Goal: Task Accomplishment & Management: Manage account settings

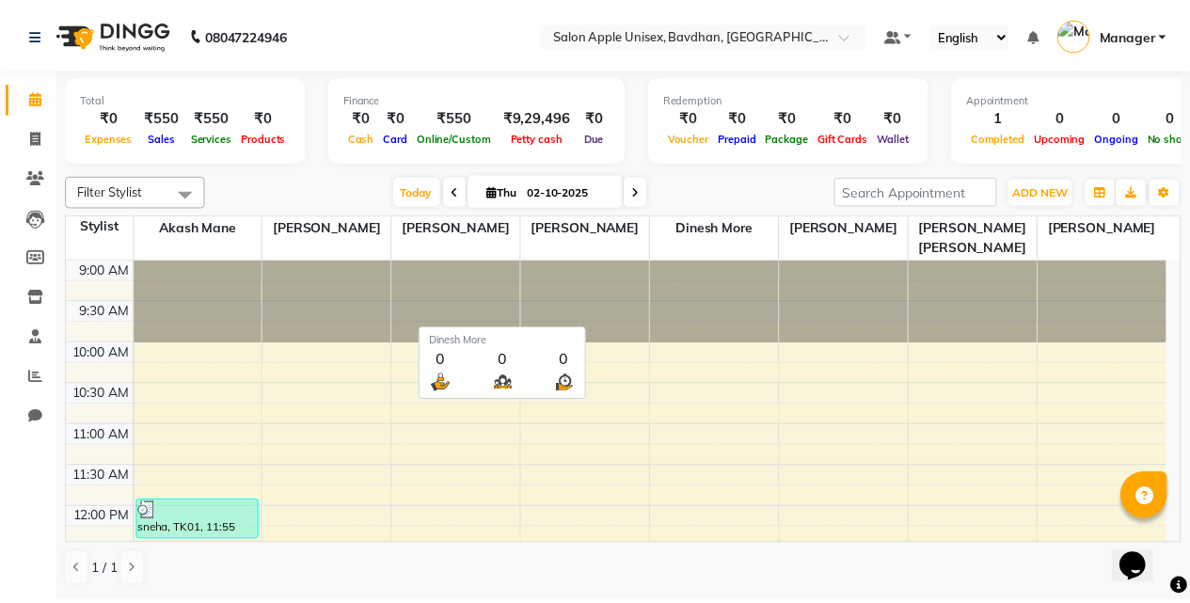
scroll to position [94, 0]
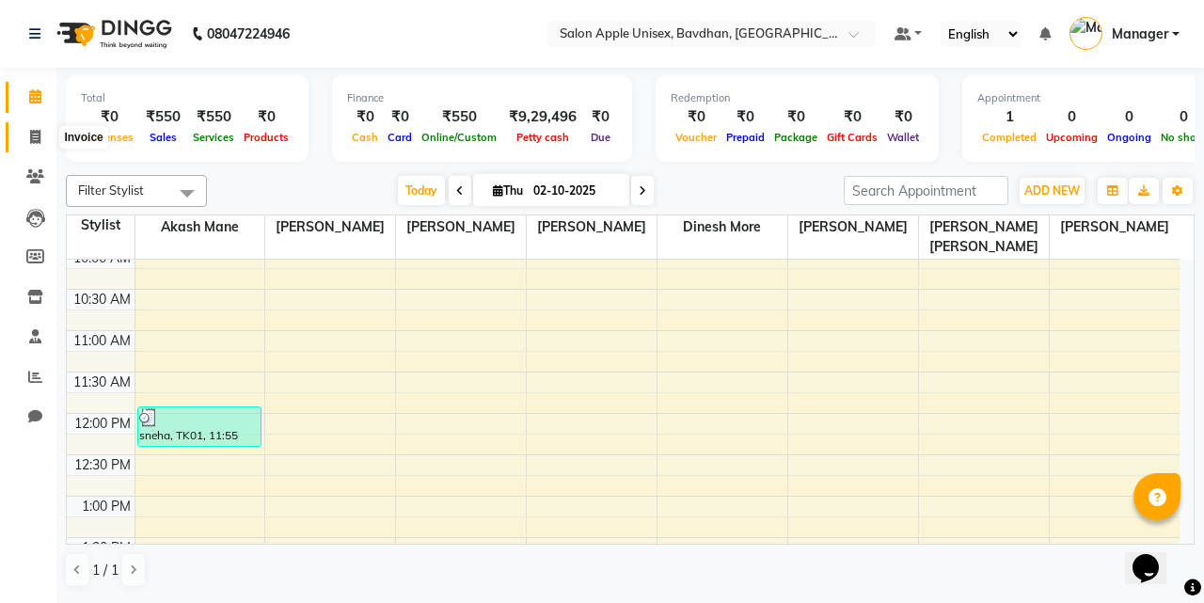
click at [26, 141] on span at bounding box center [35, 138] width 33 height 22
select select "service"
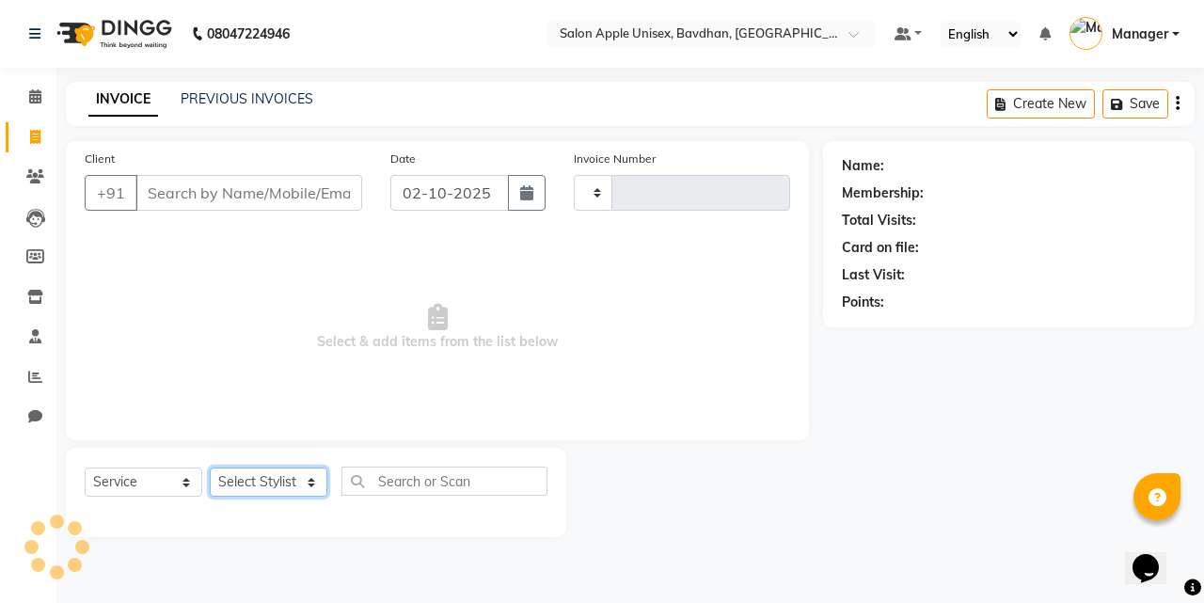
click at [282, 487] on select "Select Stylist" at bounding box center [269, 481] width 118 height 29
type input "1125"
select select "474"
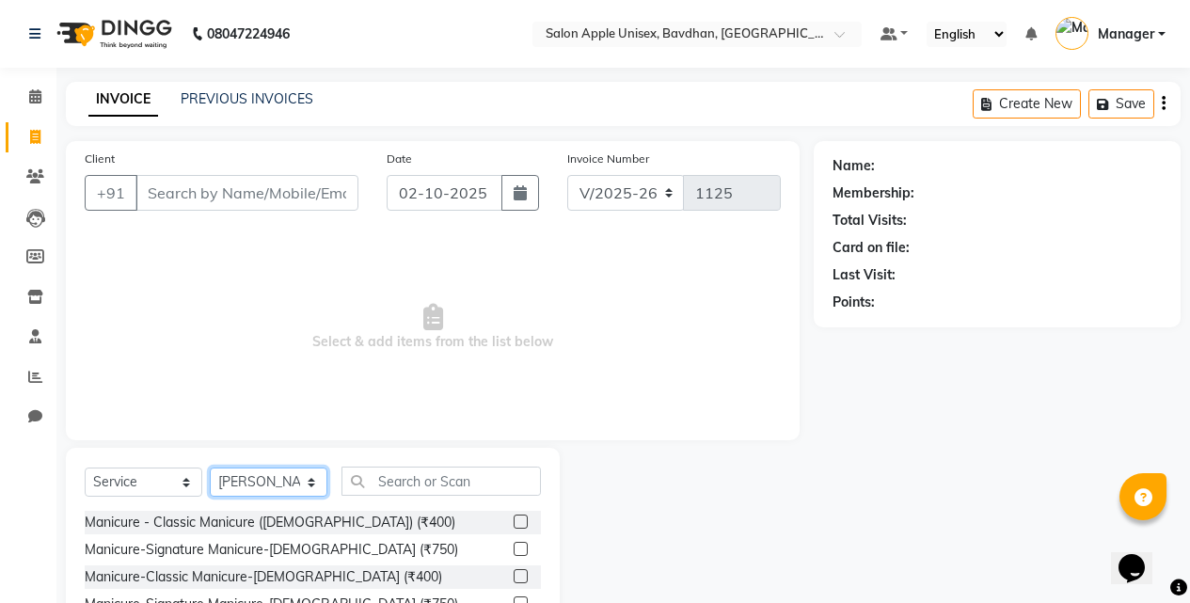
click at [210, 467] on select "Select Stylist Akash Mane [PERSON_NAME] Darshan [PERSON_NAME] More Manager [PER…" at bounding box center [269, 481] width 118 height 29
click at [244, 470] on select "Select Stylist Akash Mane [PERSON_NAME] Darshan [PERSON_NAME] More Manager [PER…" at bounding box center [269, 481] width 118 height 29
select select "6181"
click at [210, 467] on select "Select Stylist Akash Mane [PERSON_NAME] Darshan [PERSON_NAME] More Manager [PER…" at bounding box center [269, 481] width 118 height 29
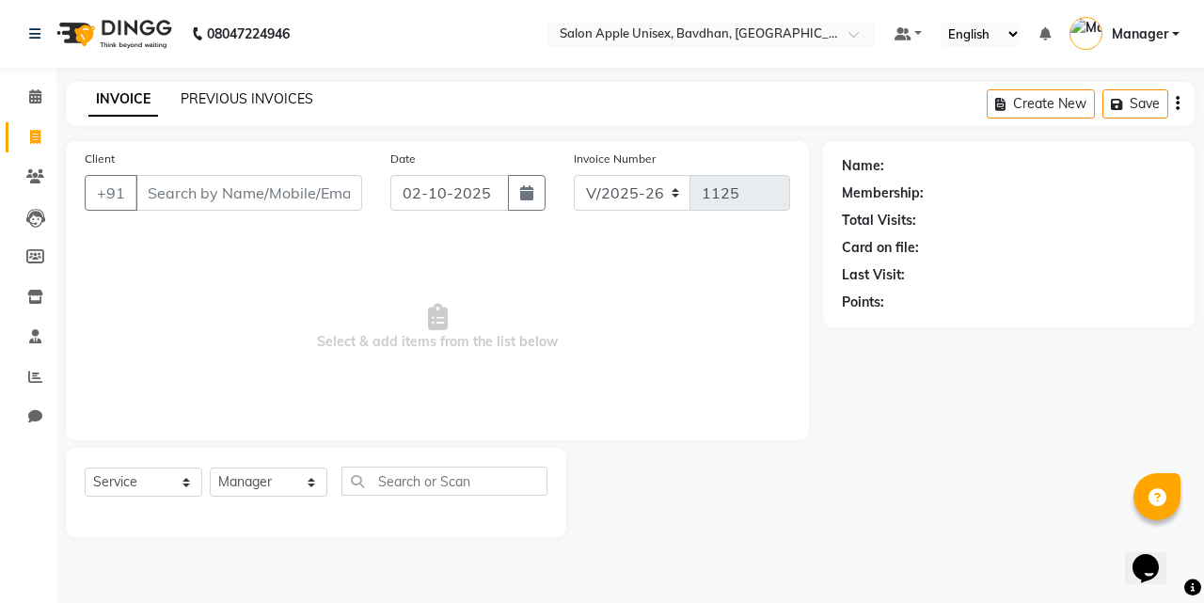
click at [303, 95] on link "PREVIOUS INVOICES" at bounding box center [247, 98] width 133 height 17
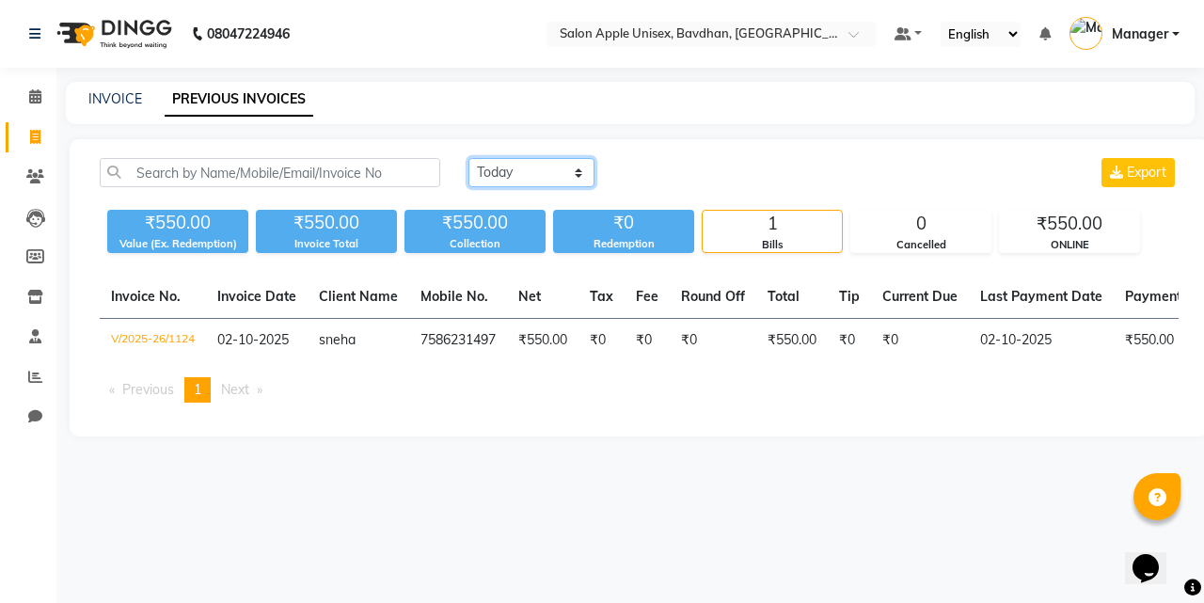
click at [519, 159] on select "[DATE] [DATE] Custom Range" at bounding box center [531, 172] width 126 height 29
select select "[DATE]"
click at [468, 158] on select "[DATE] [DATE] Custom Range" at bounding box center [531, 172] width 126 height 29
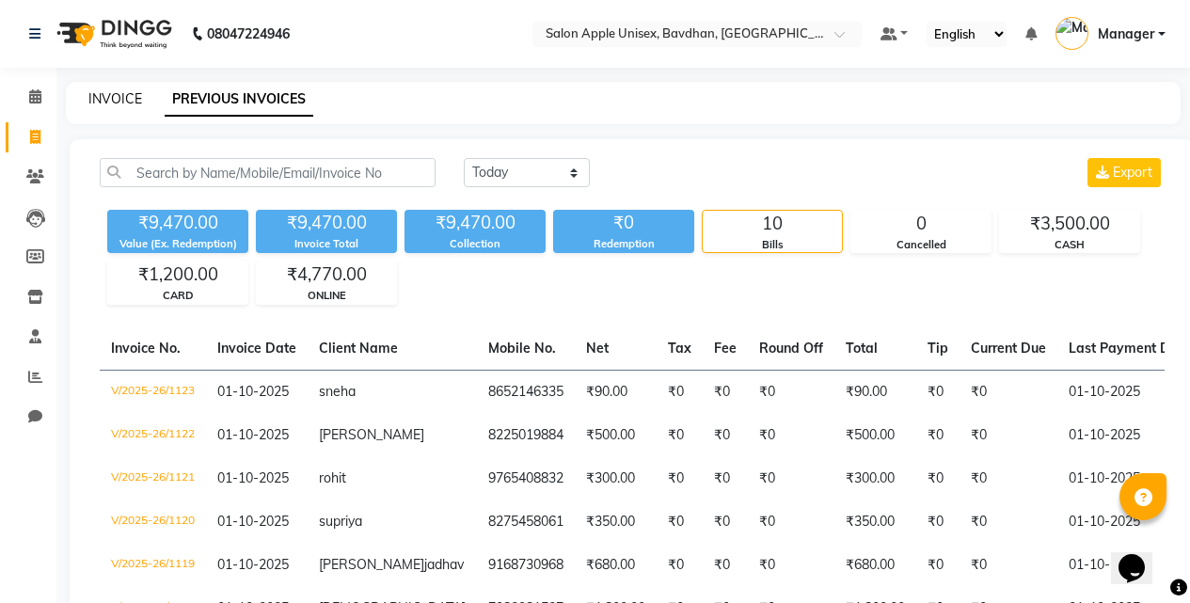
click at [119, 102] on link "INVOICE" at bounding box center [115, 98] width 54 height 17
select select "service"
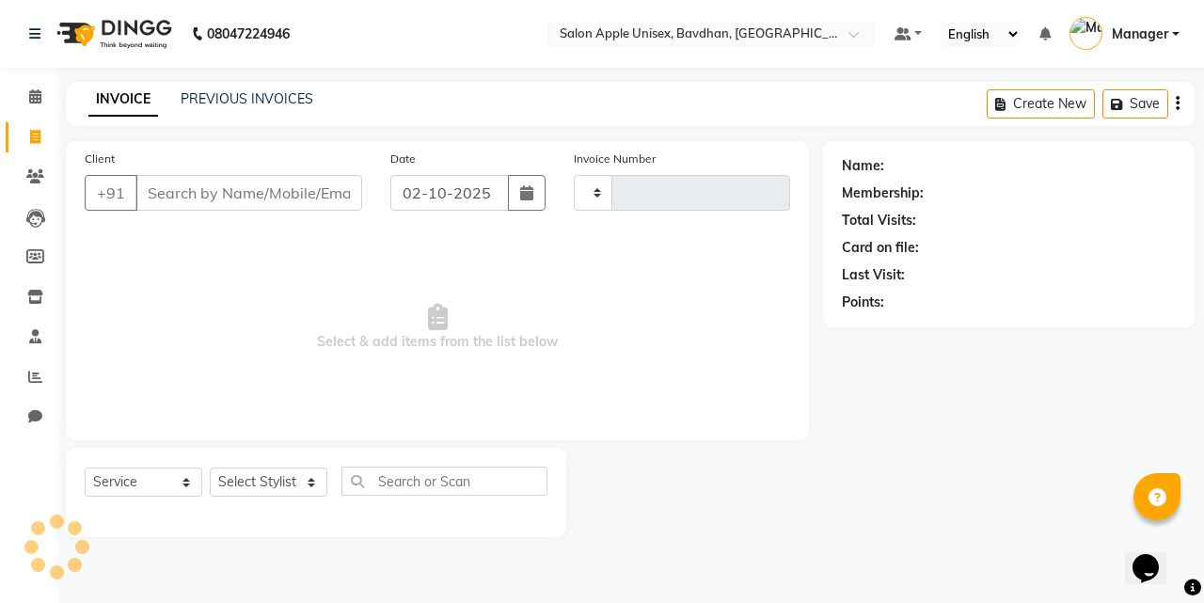
type input "1125"
select select "474"
click at [219, 201] on input "Client" at bounding box center [248, 193] width 227 height 36
select select "14344"
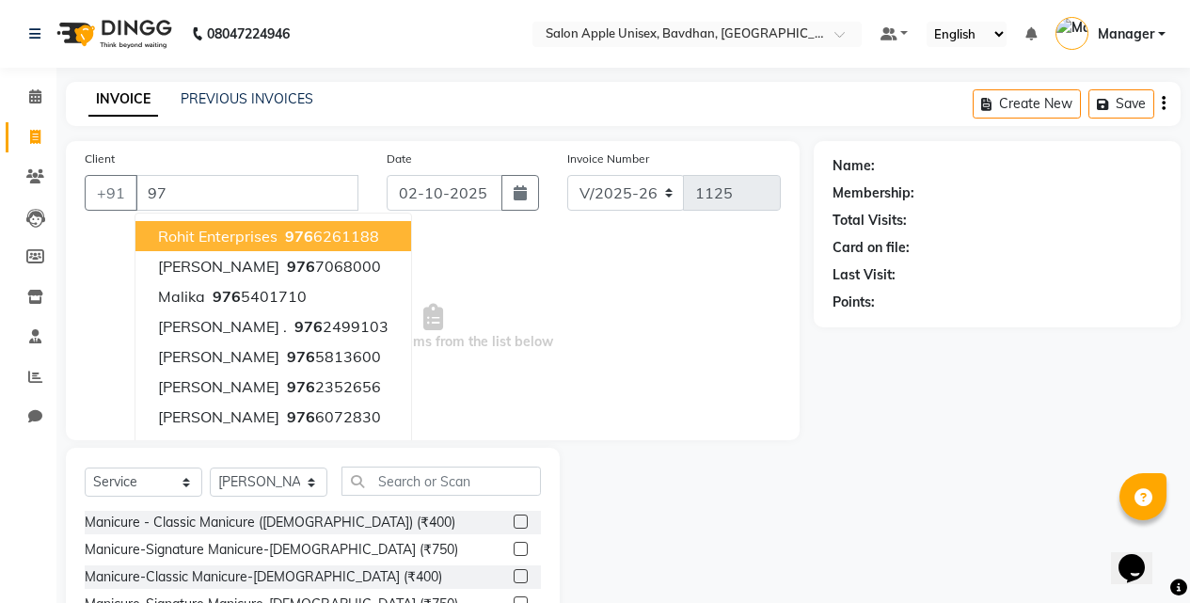
type input "9"
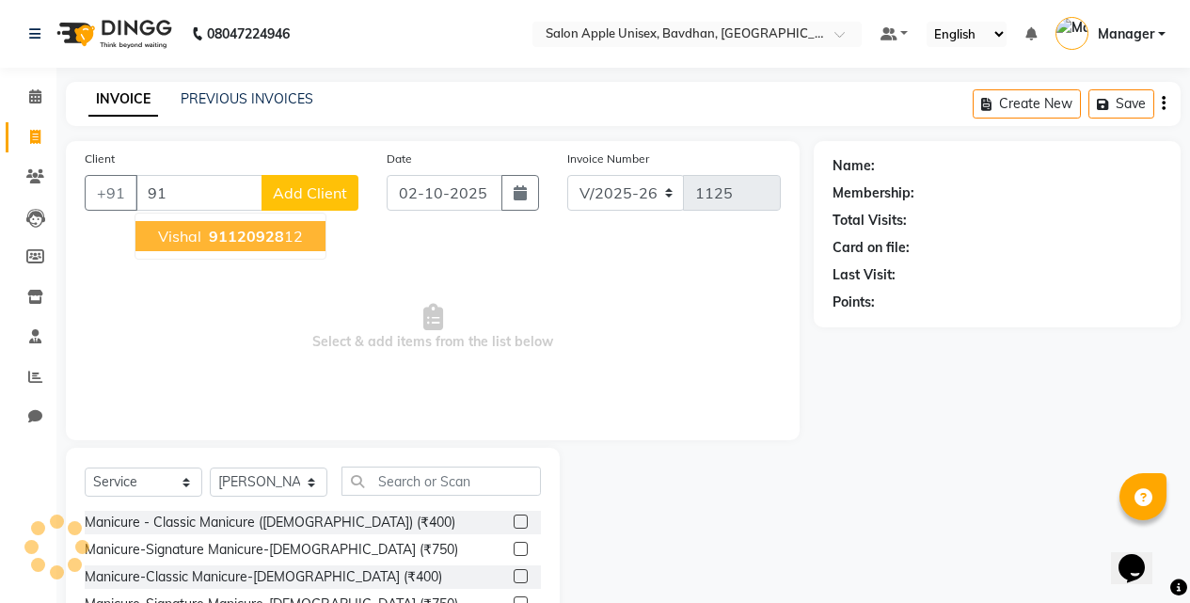
type input "9"
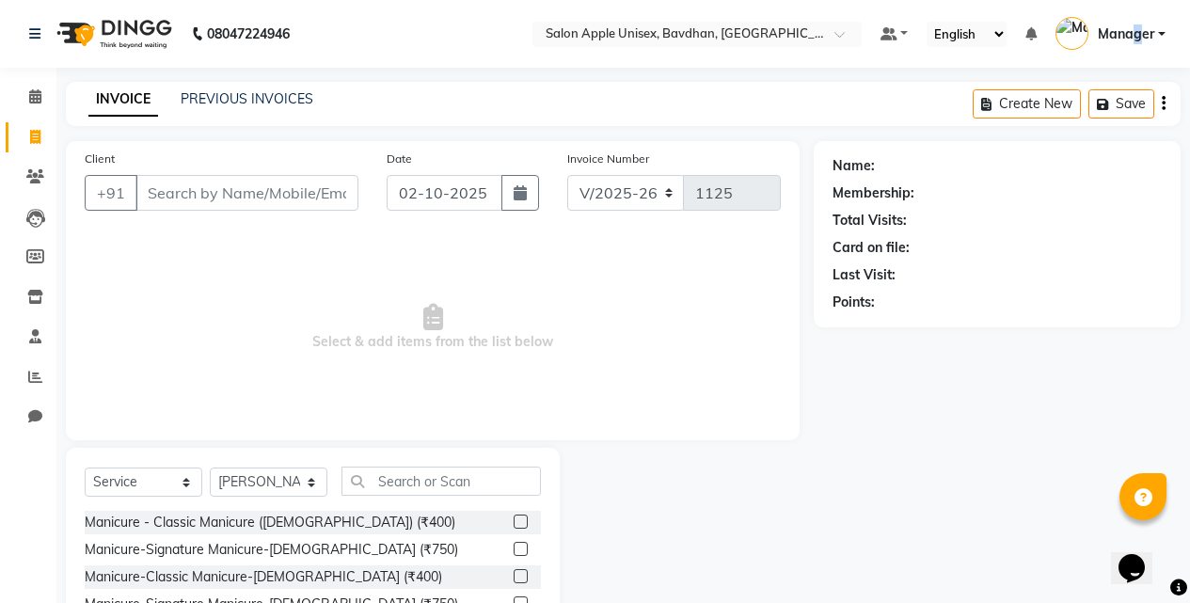
click at [1140, 33] on span "Manager" at bounding box center [1125, 34] width 56 height 20
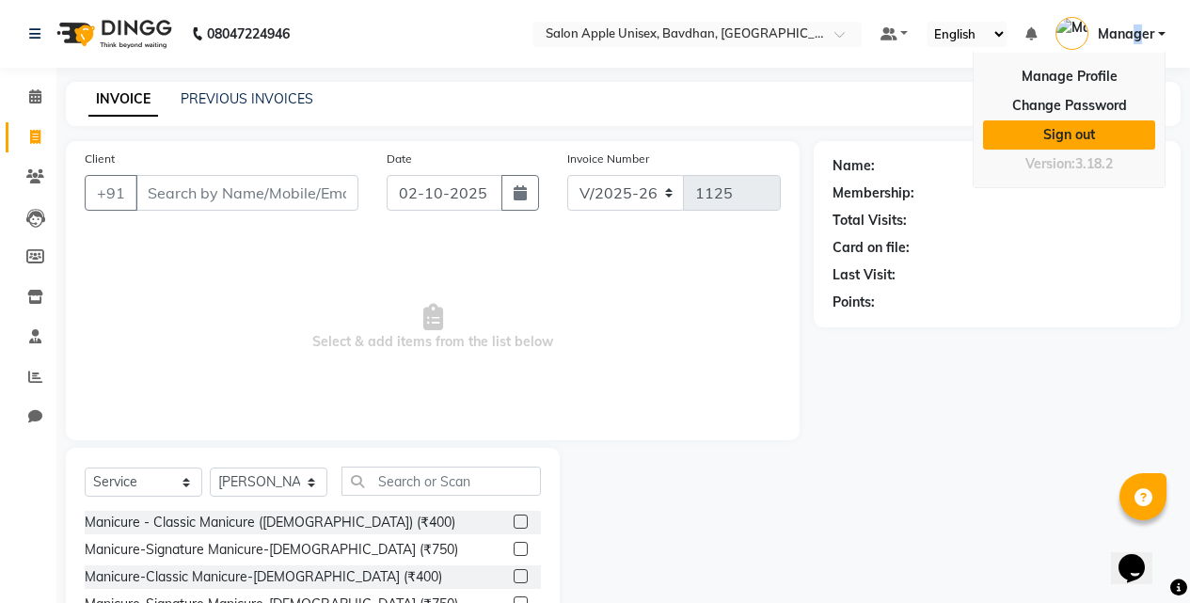
click at [1073, 142] on link "Sign out" at bounding box center [1069, 134] width 172 height 29
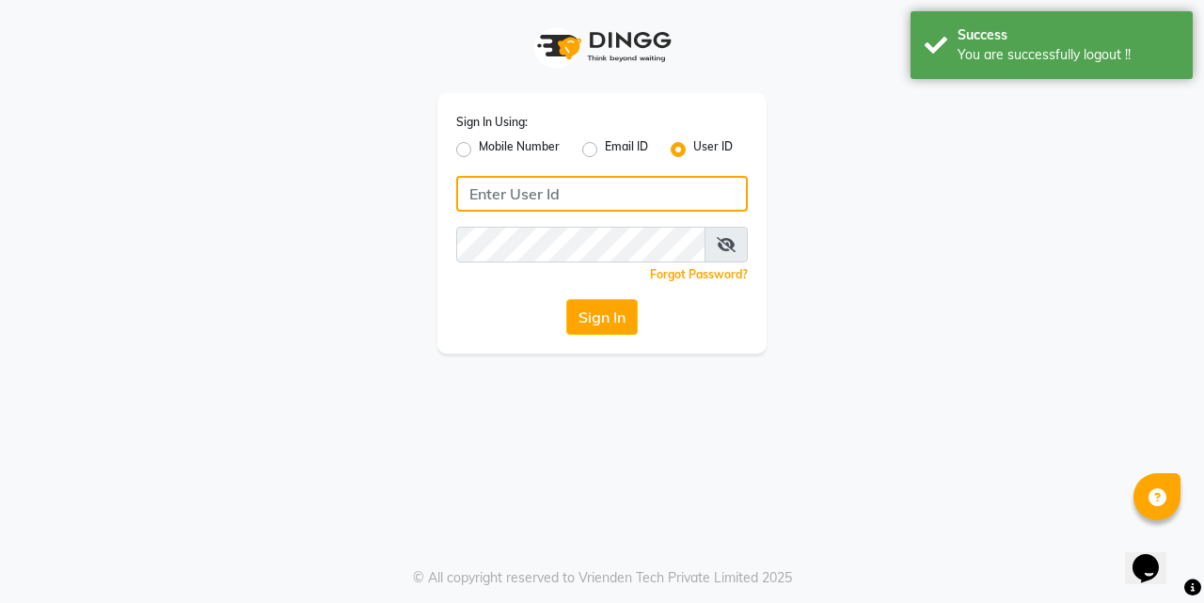
type input "8390773311"
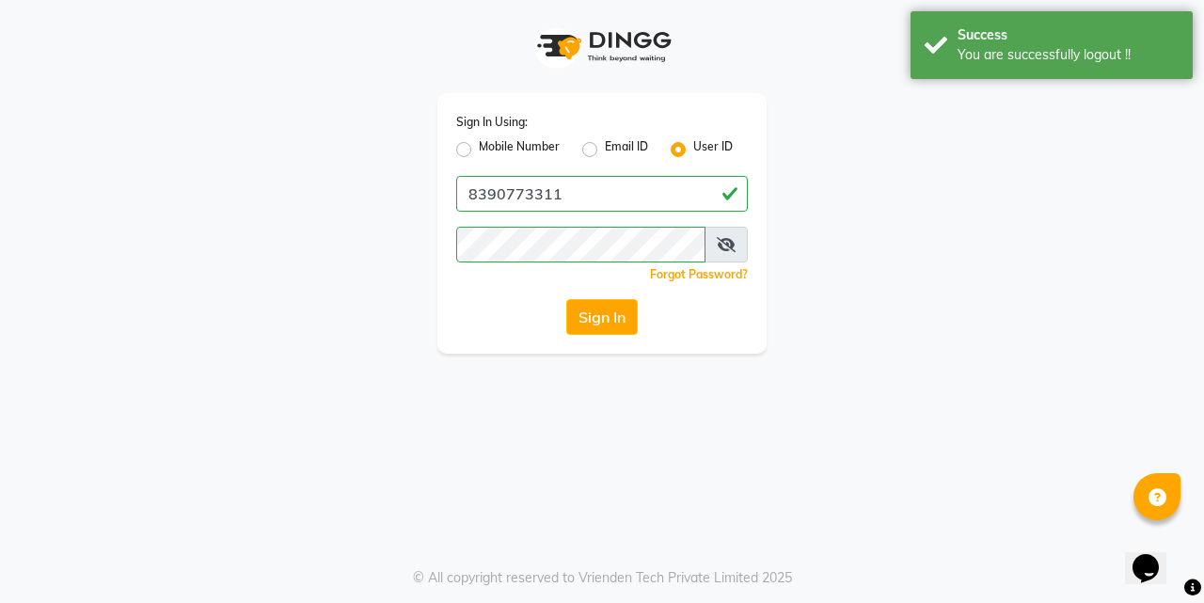
click at [479, 153] on label "Mobile Number" at bounding box center [519, 149] width 81 height 23
click at [479, 150] on input "Mobile Number" at bounding box center [485, 144] width 12 height 12
radio input "true"
radio input "false"
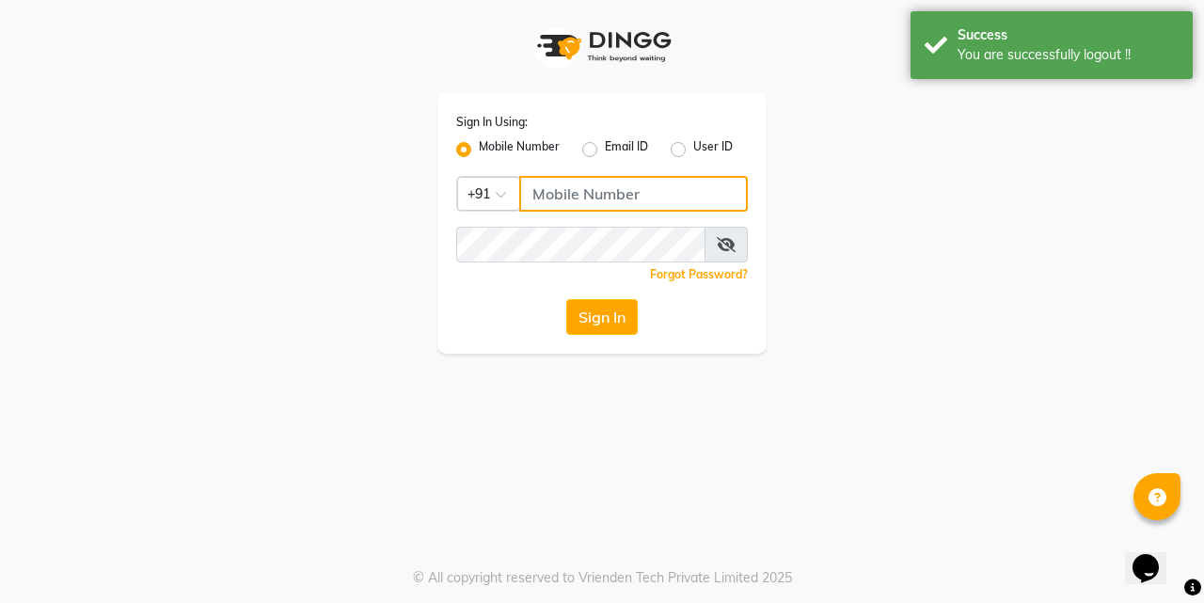
click at [576, 190] on input "Username" at bounding box center [633, 194] width 229 height 36
type input "8380863336"
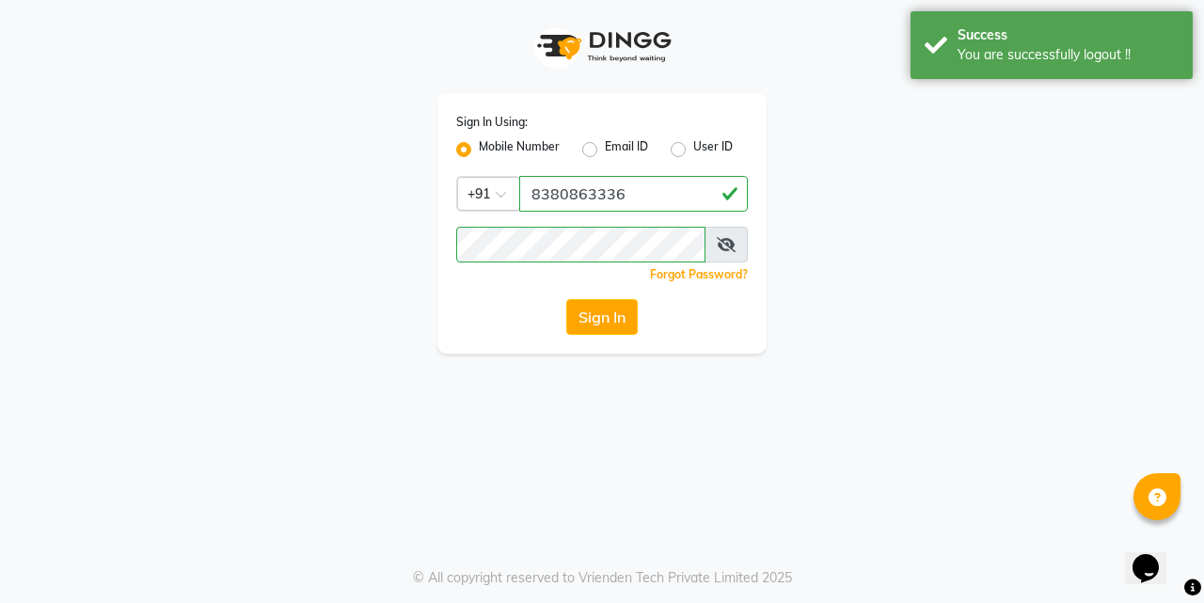
drag, startPoint x: 365, startPoint y: 367, endPoint x: 530, endPoint y: 376, distance: 165.8
click at [368, 377] on div "Sign In Using: Mobile Number Email ID User ID Country Code × [PHONE_NUMBER] Rem…" at bounding box center [602, 301] width 1204 height 603
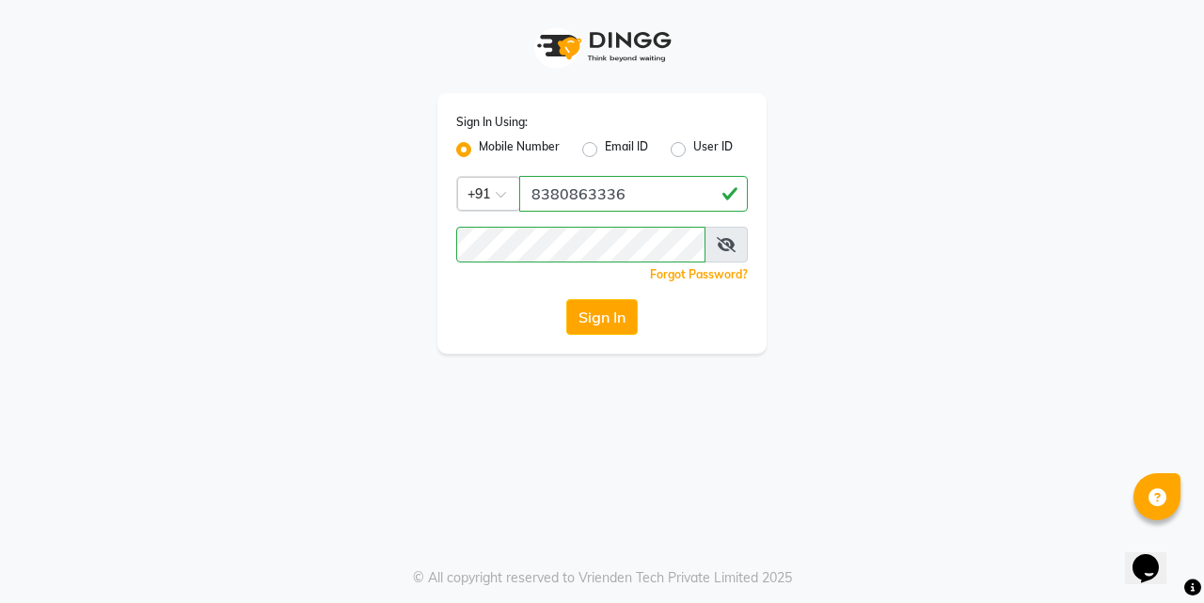
click at [632, 317] on button "Sign In" at bounding box center [601, 317] width 71 height 36
